Goal: Task Accomplishment & Management: Manage account settings

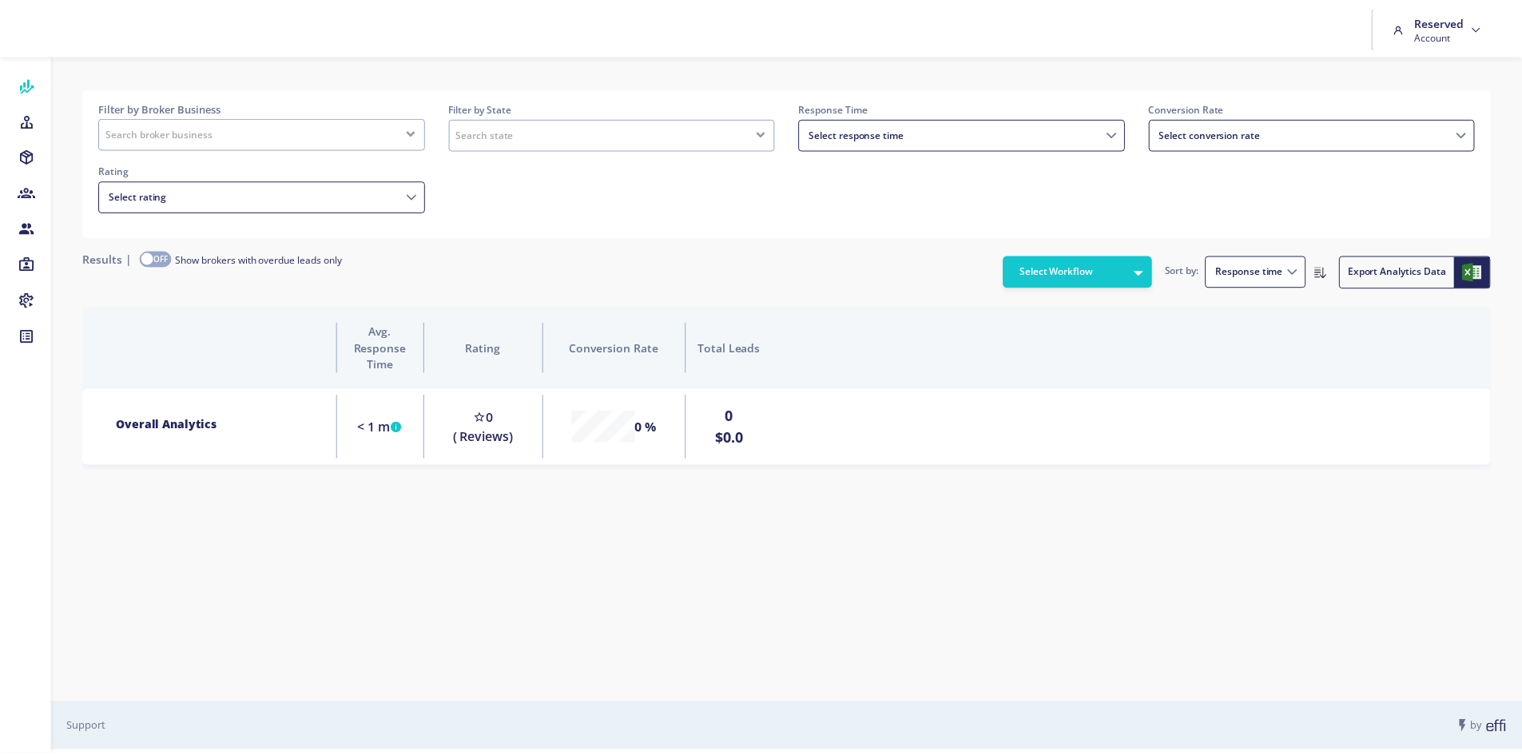
scroll to position [101, 1419]
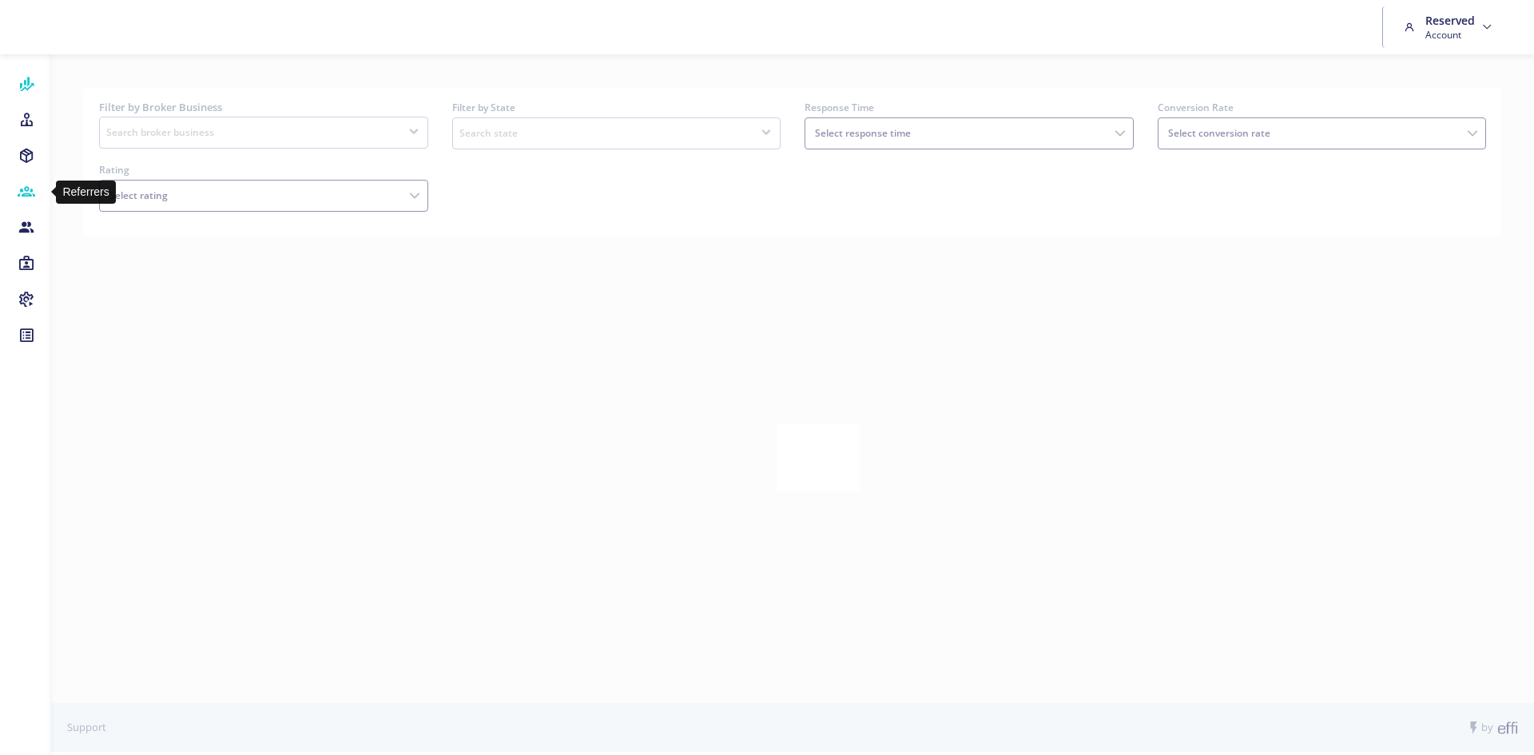
click at [18, 200] on icon at bounding box center [27, 192] width 18 height 16
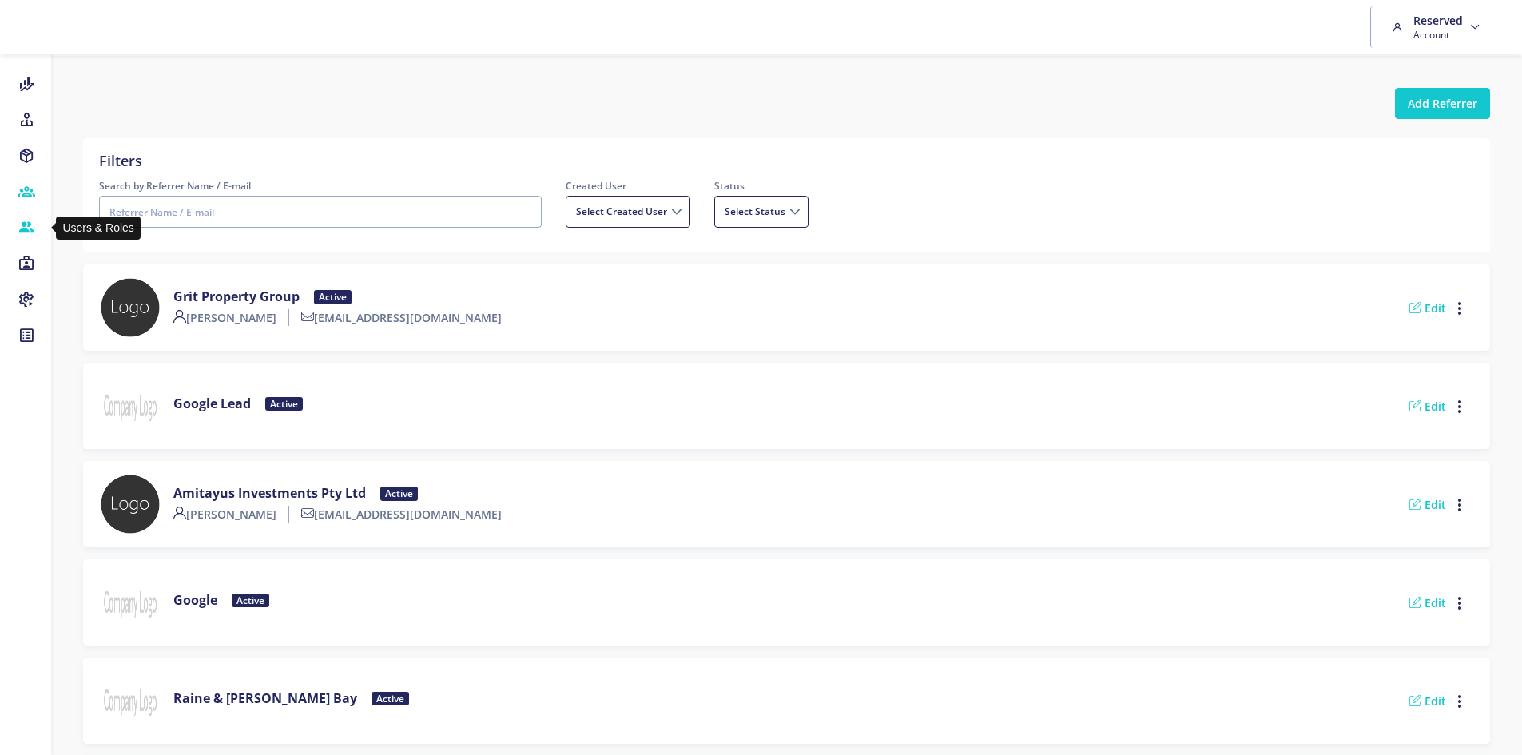
click at [34, 230] on icon at bounding box center [27, 228] width 18 height 16
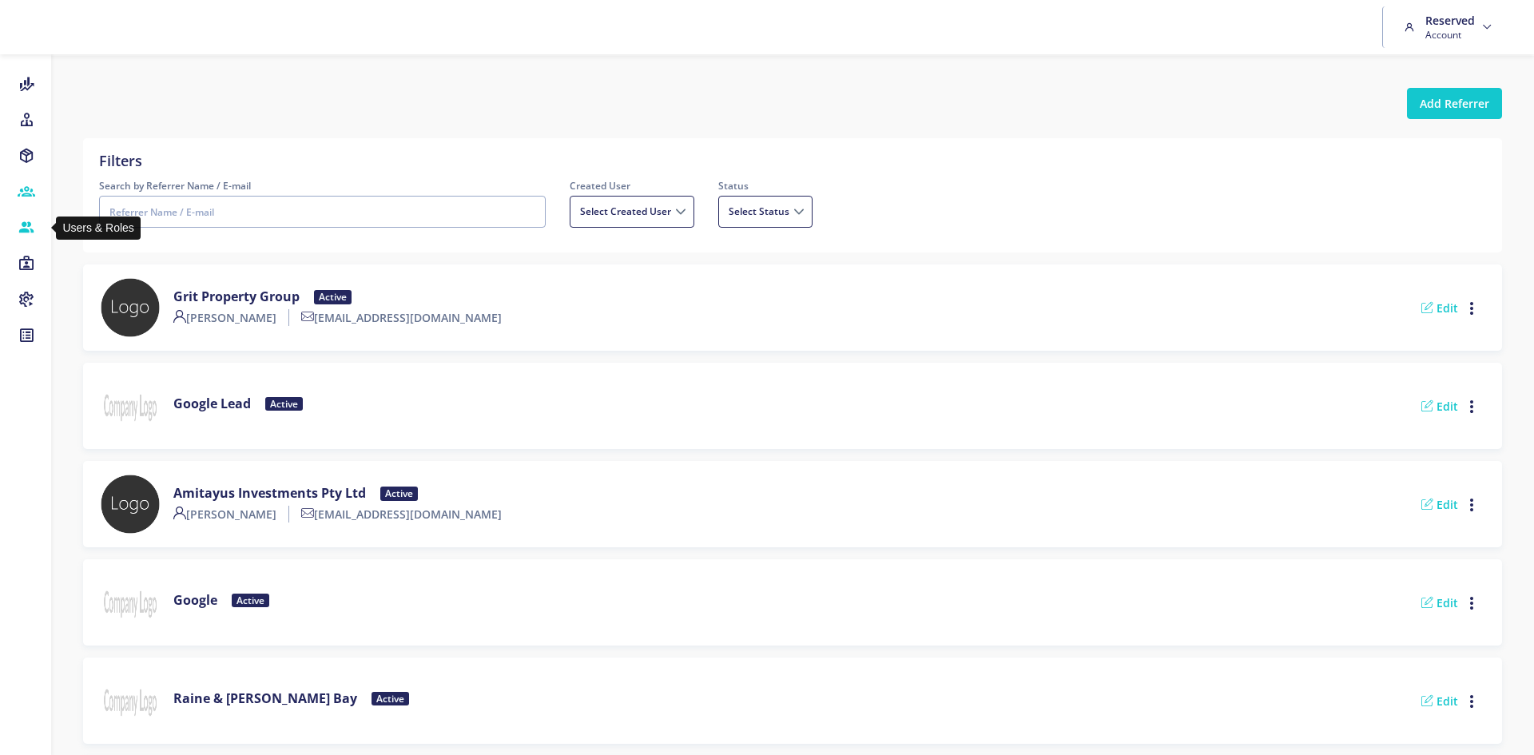
select select
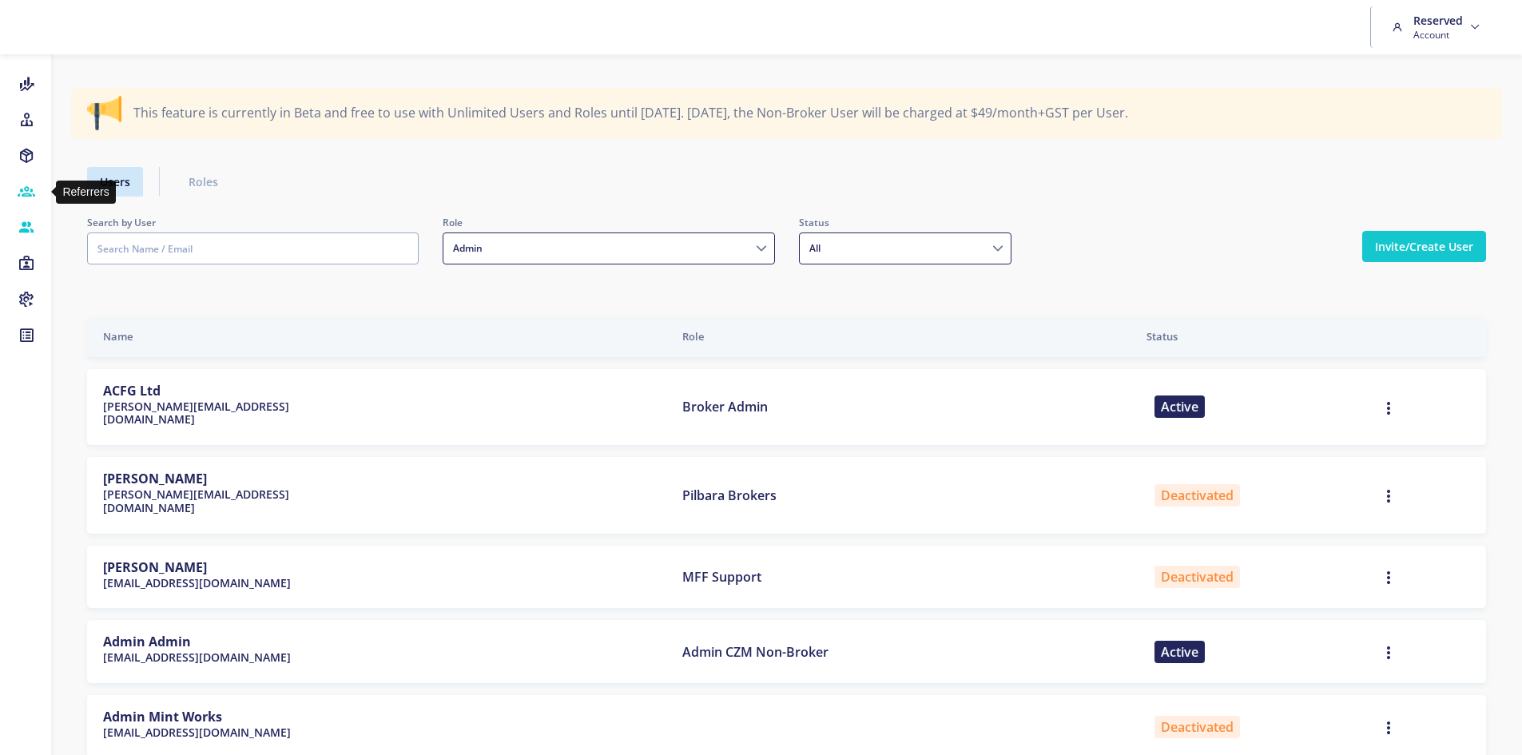
click at [34, 185] on icon at bounding box center [27, 192] width 18 height 16
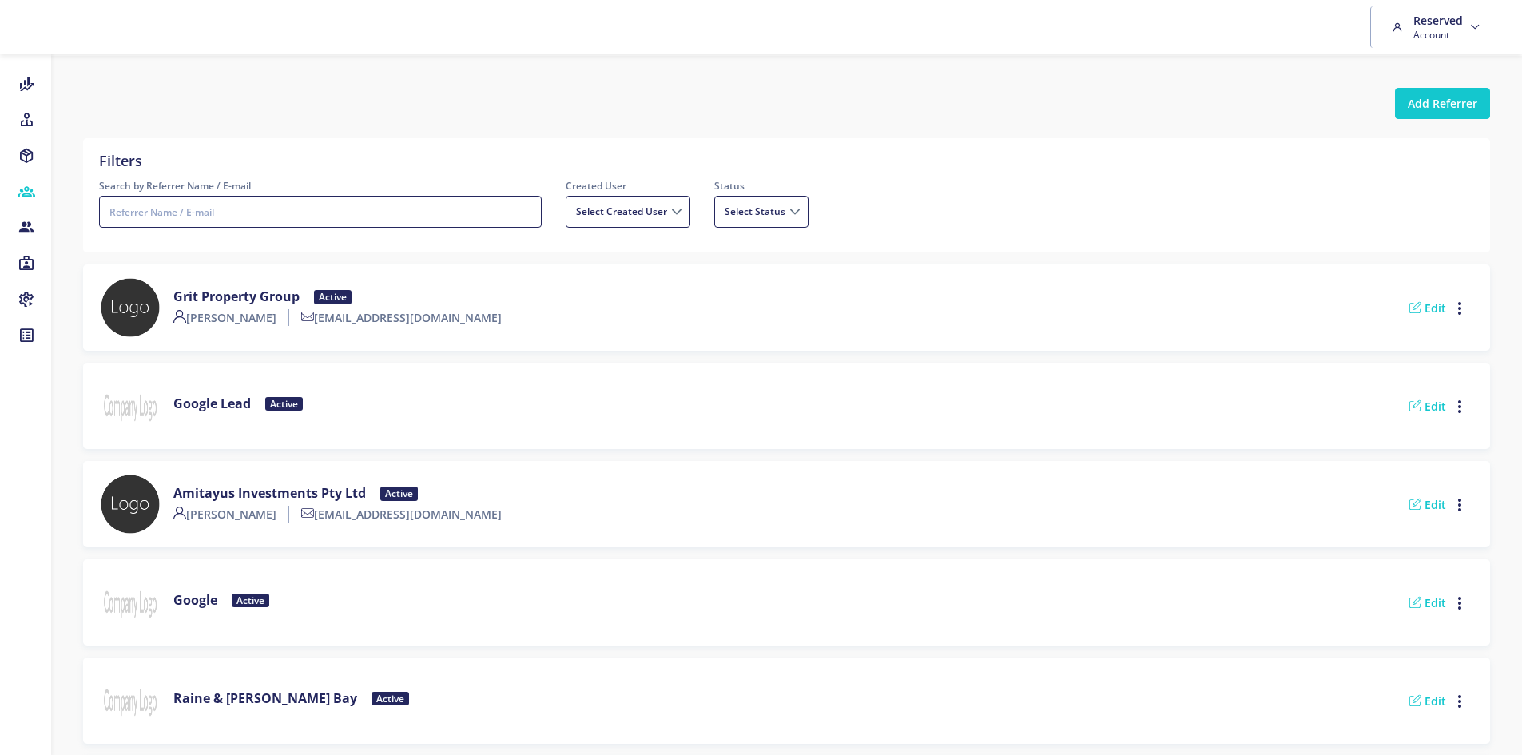
click at [207, 214] on input "Search by Referrer Name / E-mail" at bounding box center [320, 212] width 443 height 32
type input "soho"
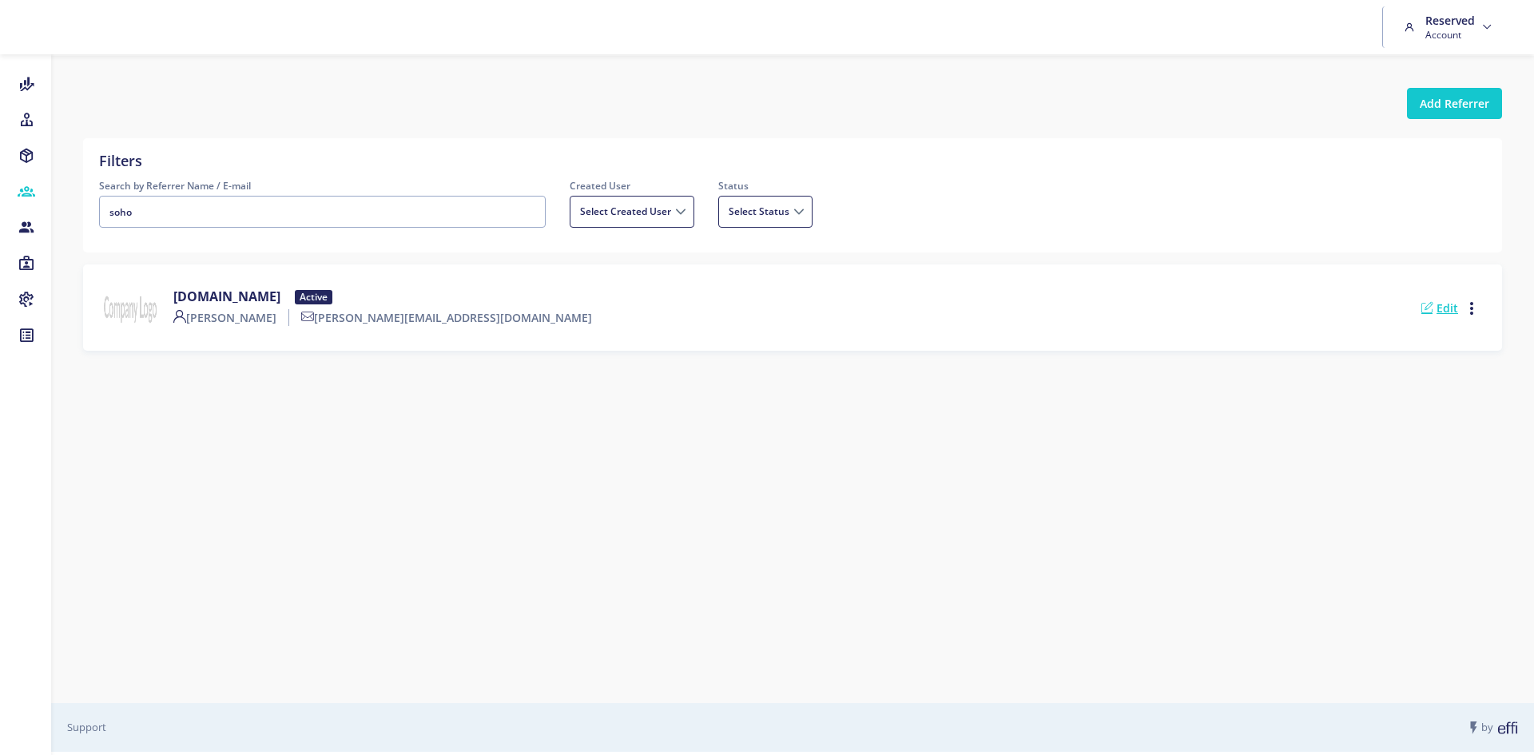
click at [1433, 304] on link "Edit" at bounding box center [1439, 307] width 37 height 15
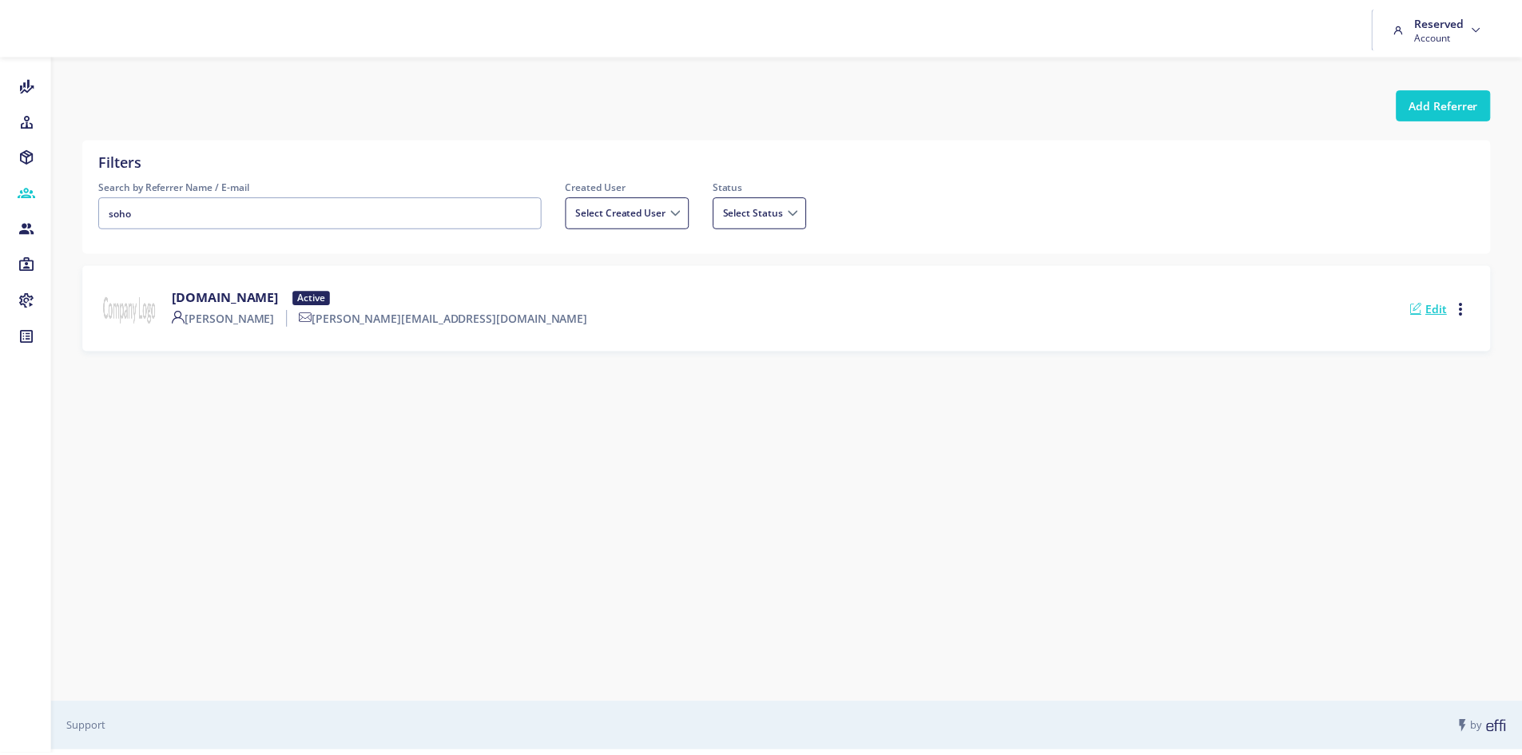
select select
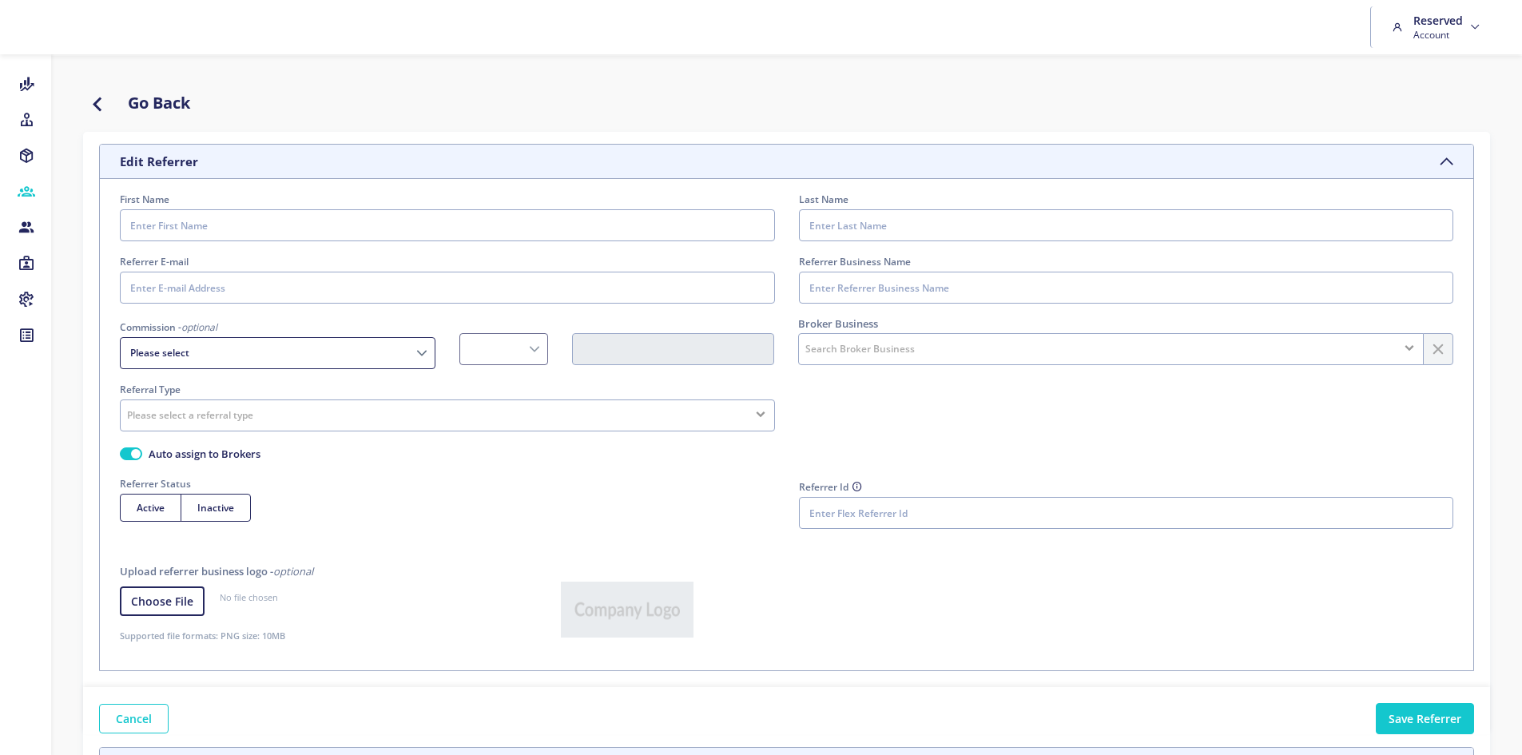
type input "[PERSON_NAME]"
type input "Lui"
type input "[PERSON_NAME][EMAIL_ADDRESS][DOMAIN_NAME]"
type input "[DOMAIN_NAME]"
select select "Fixed"
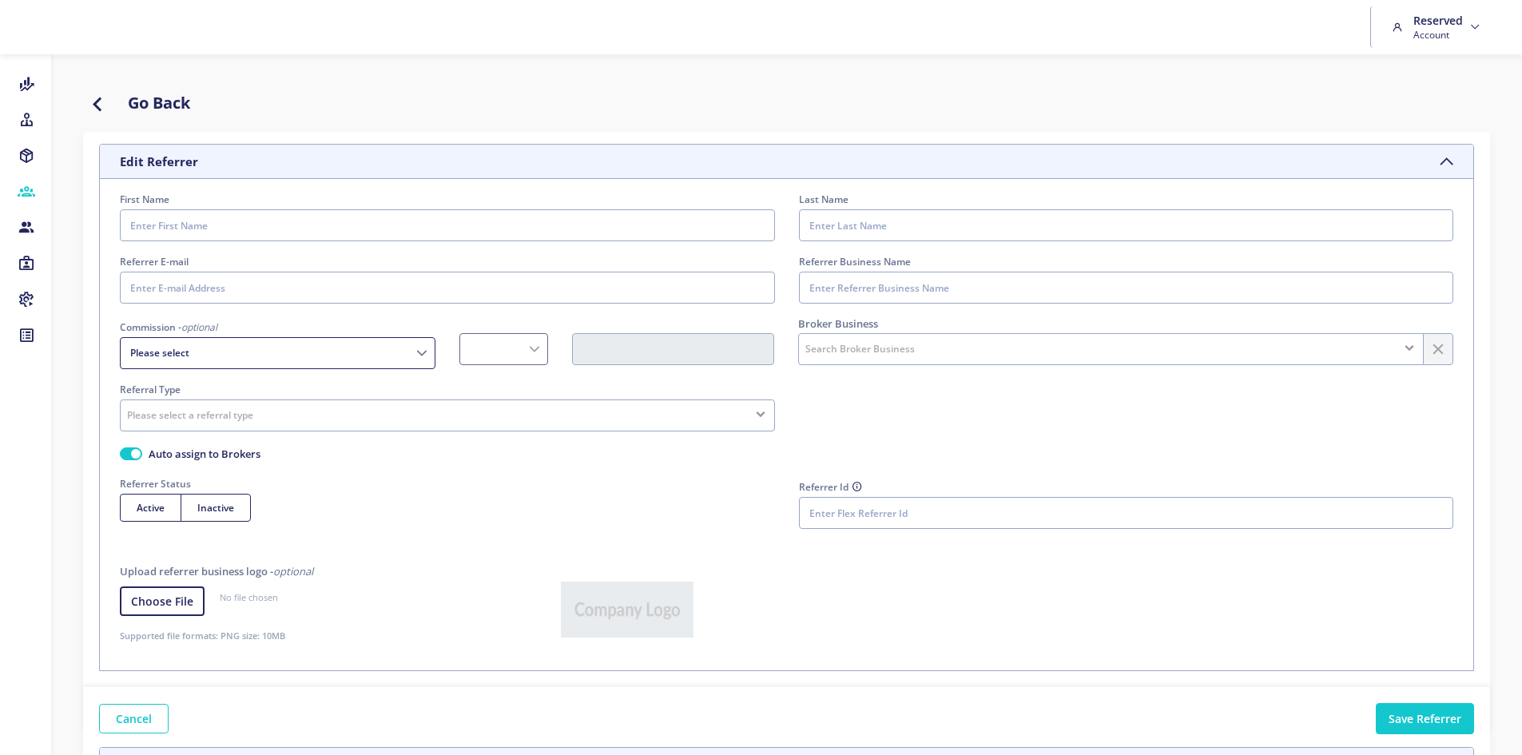
radio input "true"
type input "GatnA2MHy/sHUzEa27hdWlZSUI8fXdKwK8b7nXuCG6nWUOBzonjhy9eafPi7OPPX8LnxNTN8uYnAGT3…"
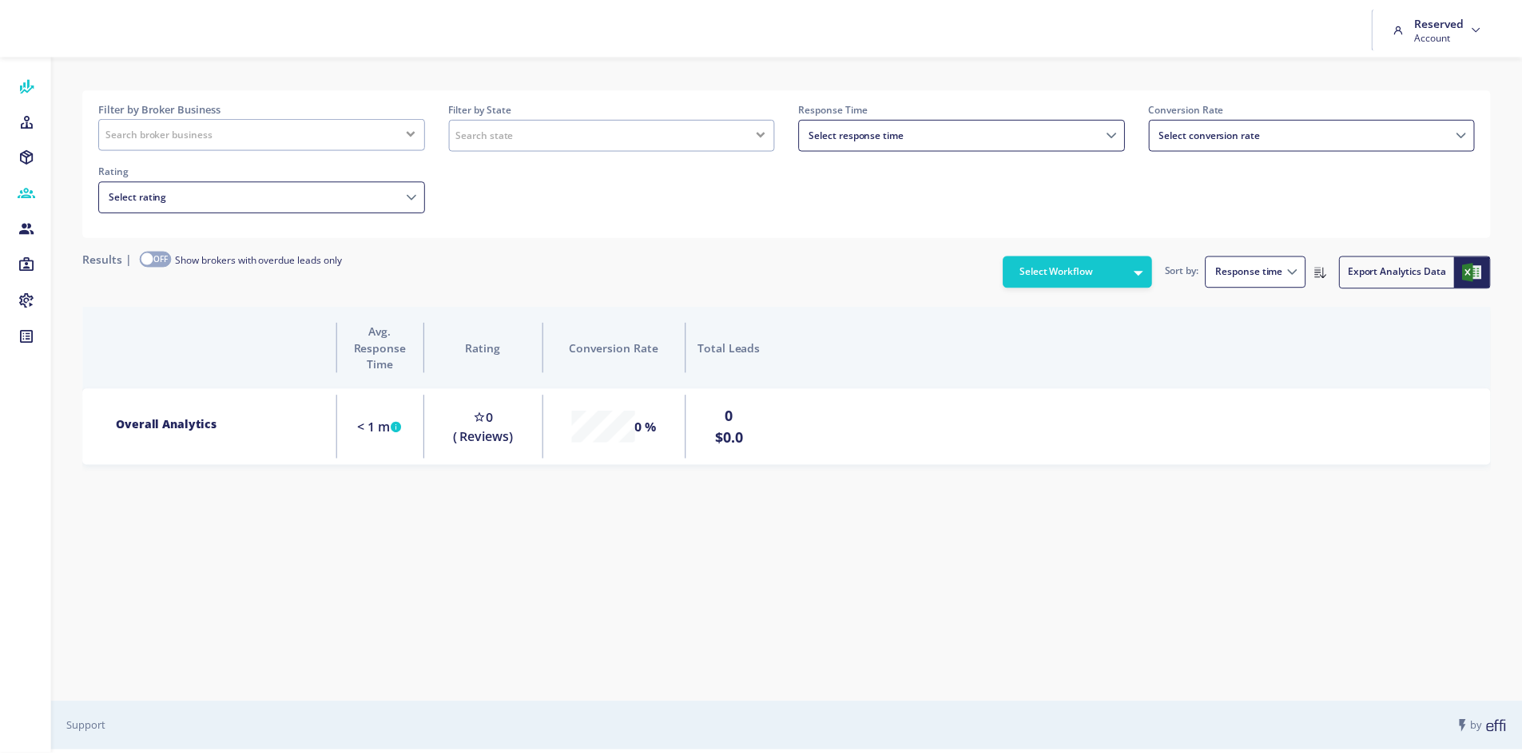
scroll to position [101, 1419]
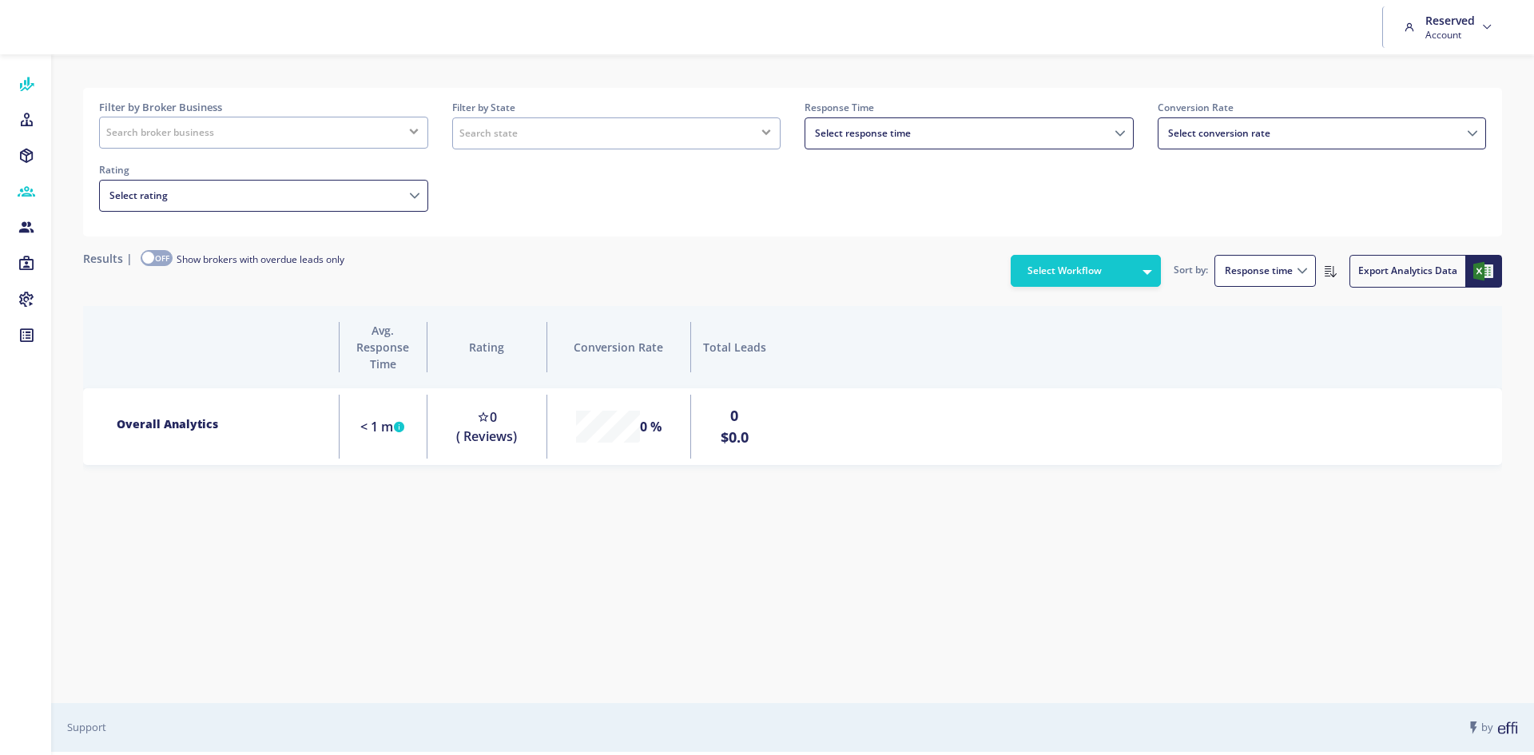
click at [25, 196] on icon at bounding box center [27, 192] width 18 height 16
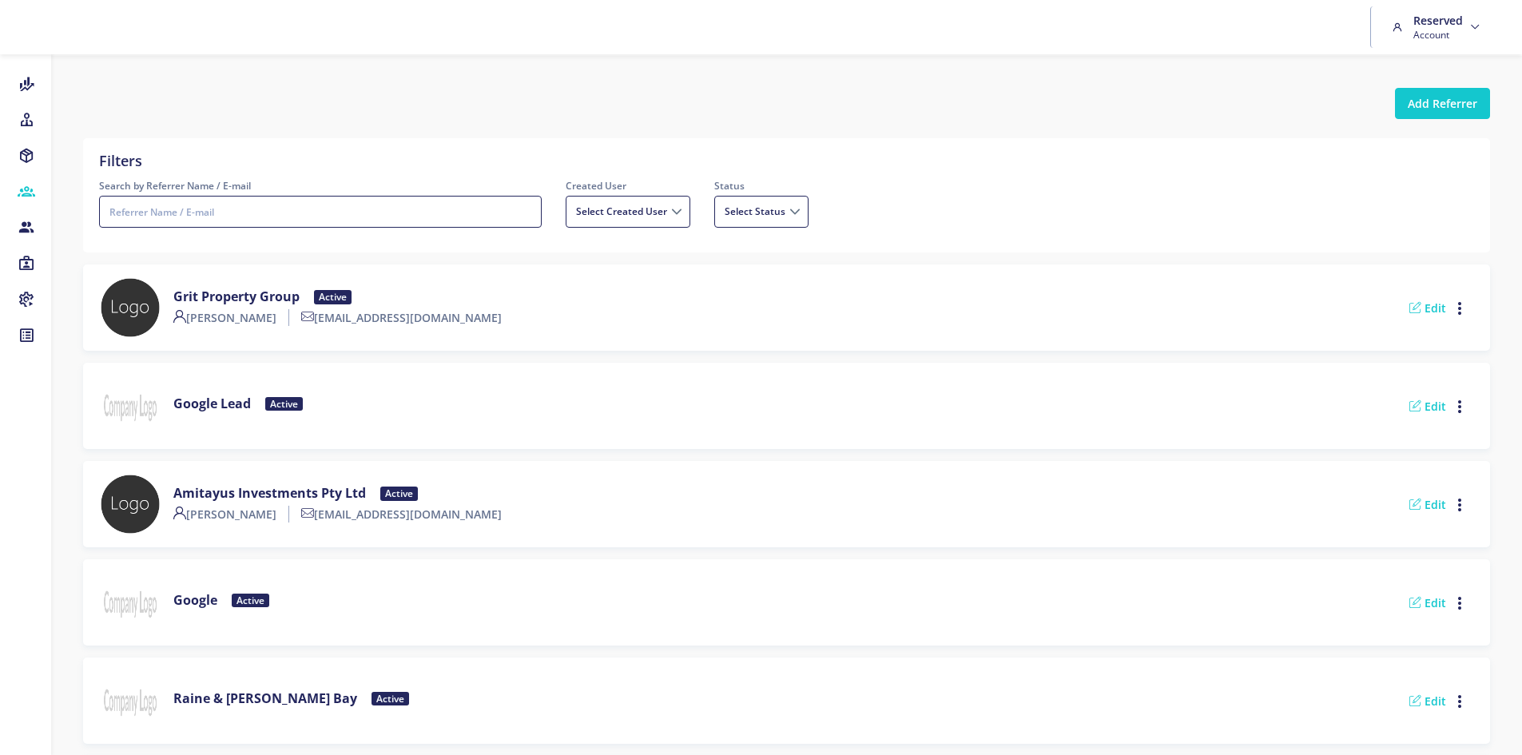
click at [307, 212] on input "Search by Referrer Name / E-mail" at bounding box center [320, 212] width 443 height 32
type input "soho"
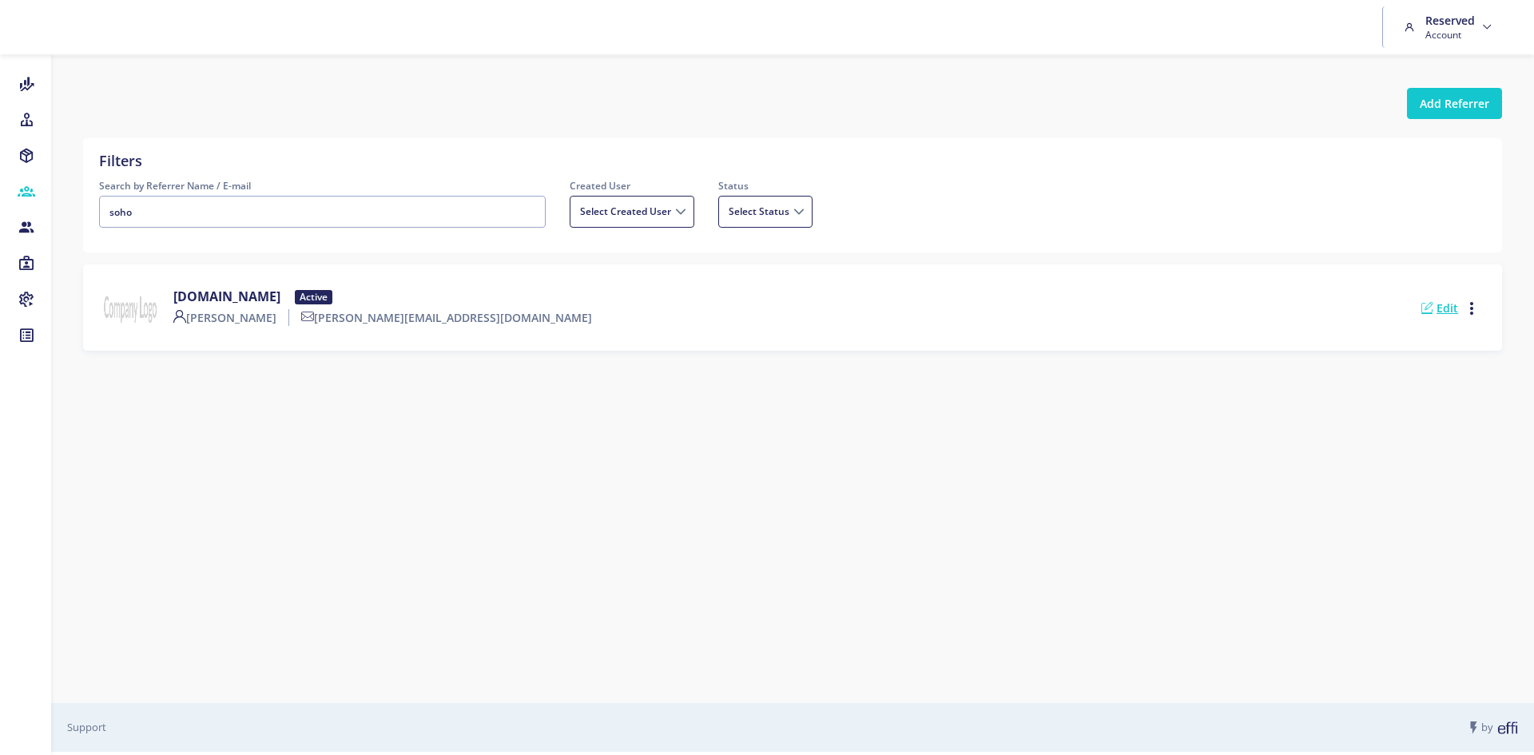
click at [1431, 315] on link "Edit" at bounding box center [1439, 307] width 37 height 15
select select
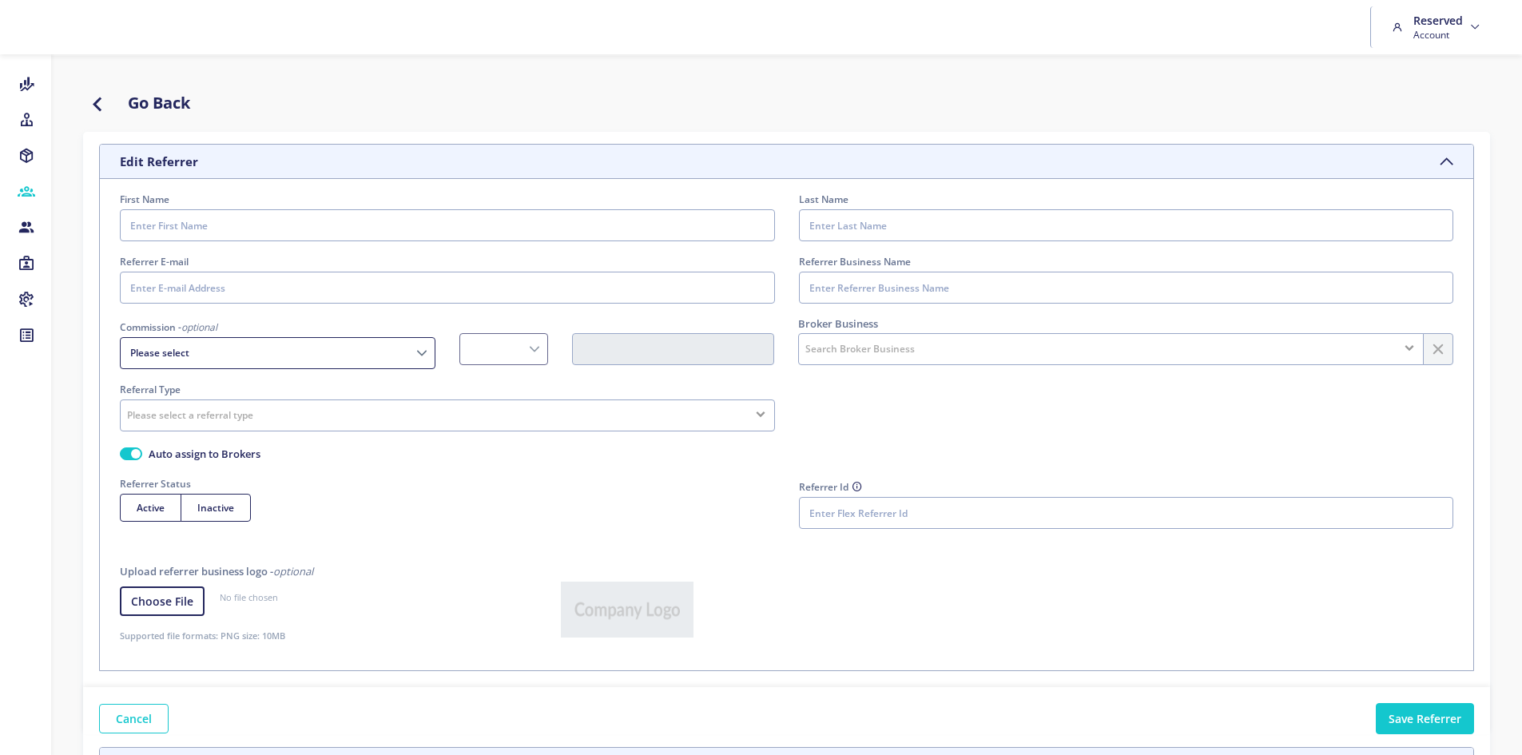
type input "[PERSON_NAME]"
type input "Lui"
type input "[PERSON_NAME][EMAIL_ADDRESS][DOMAIN_NAME]"
type input "[DOMAIN_NAME]"
select select "Fixed"
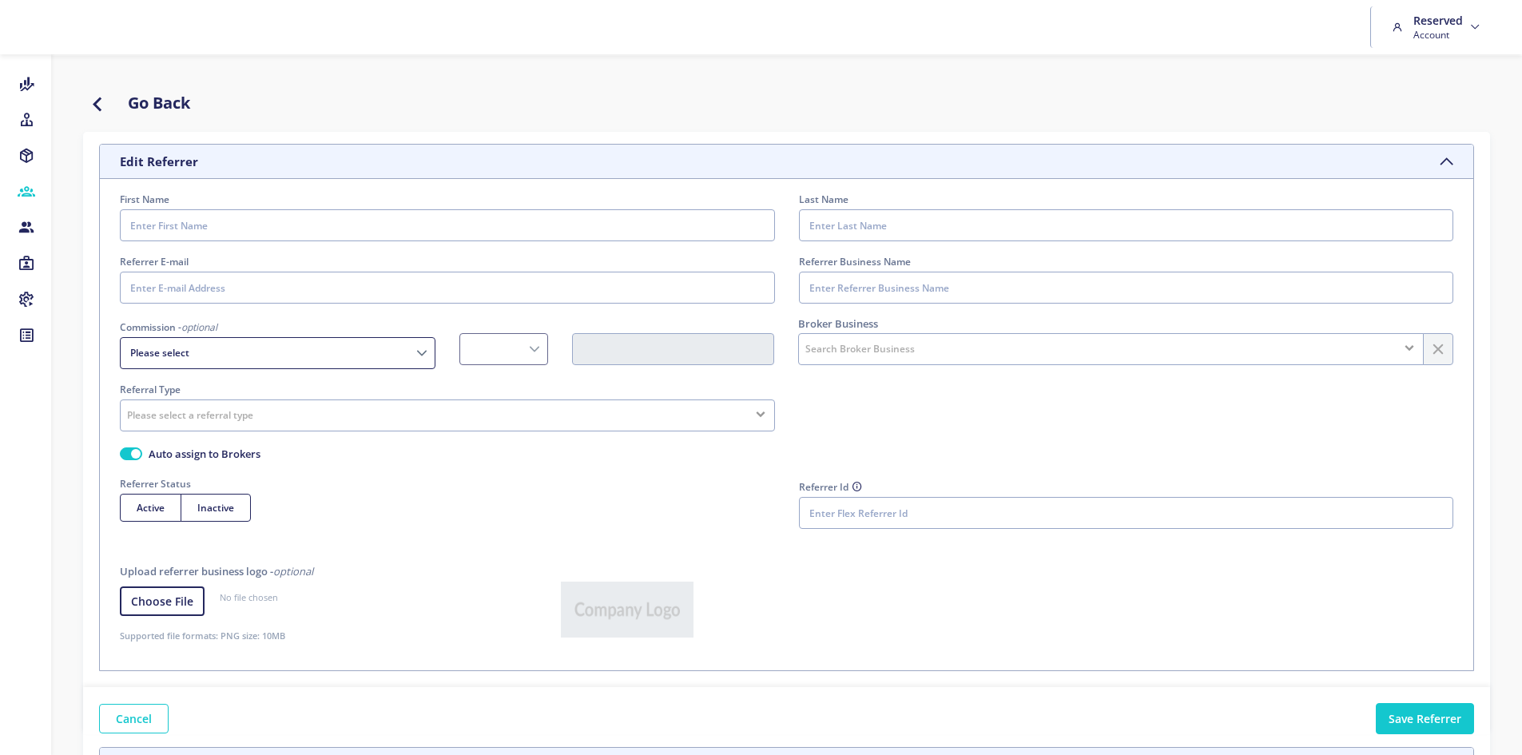
radio input "true"
type input "GatnA2MHy/sHUzEa27hdWlZSUI8fXdKwK8b7nXuCG6nWUOBzonjhy9eafPi7OPPX8LnxNTN8uYnAGT3…"
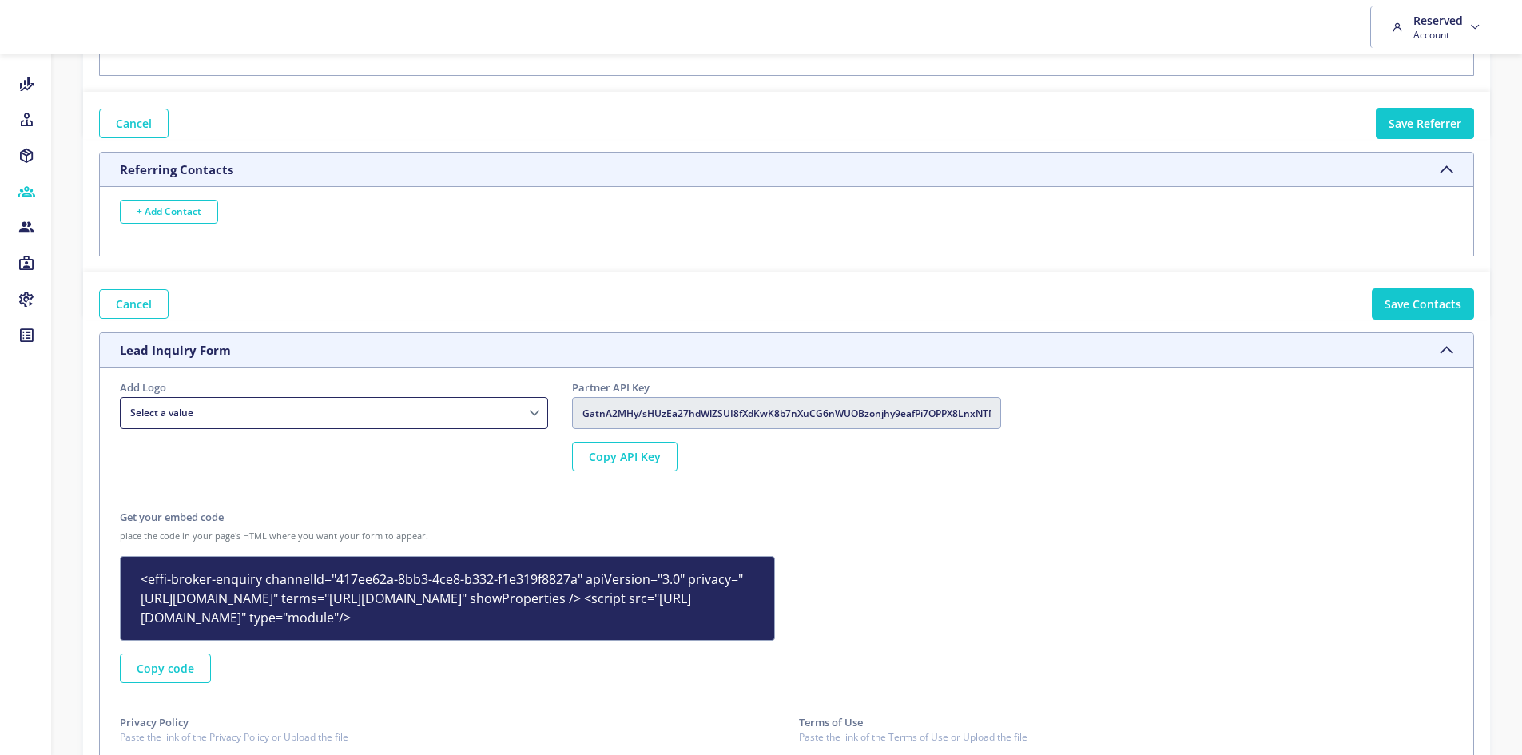
scroll to position [643, 0]
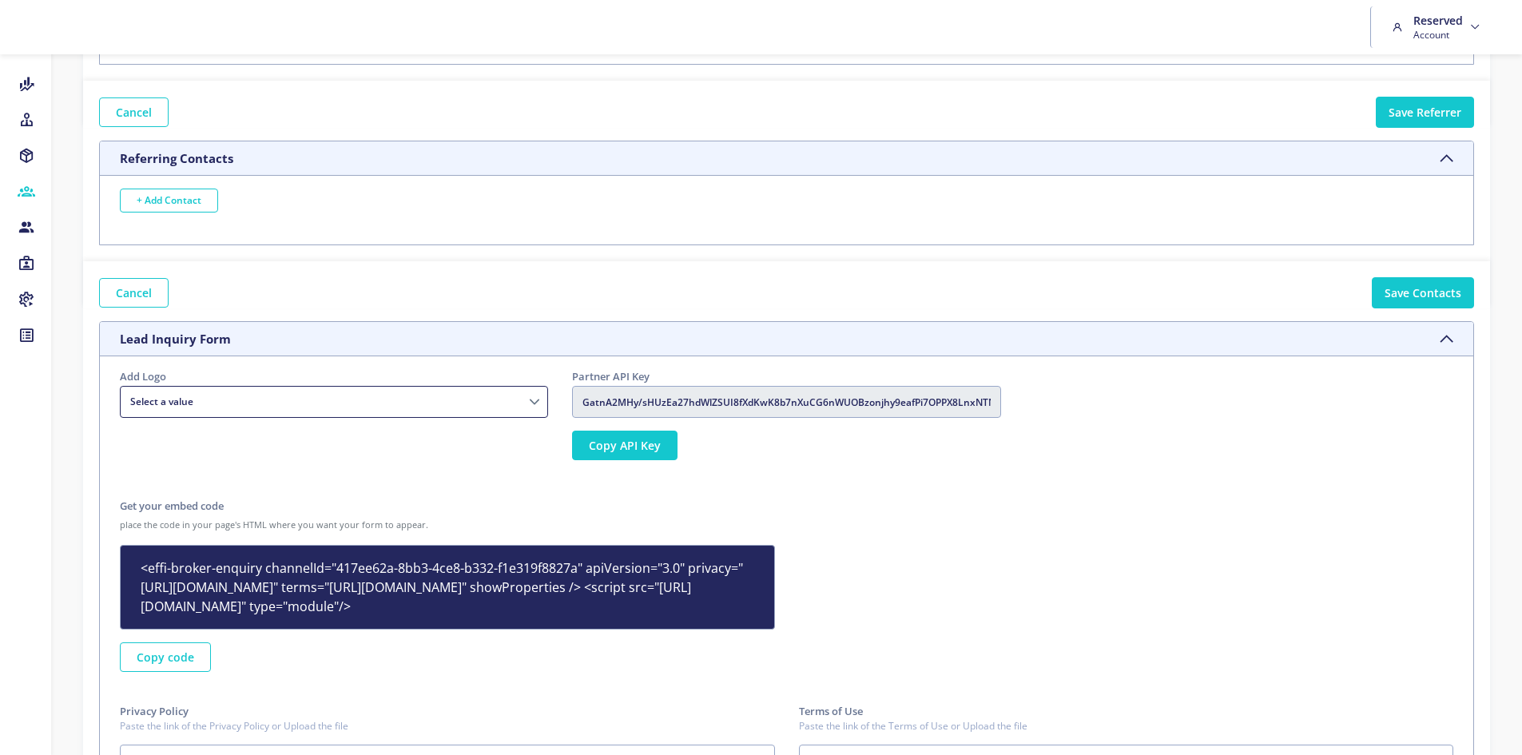
click at [625, 436] on button "Copy API Key" at bounding box center [624, 446] width 105 height 30
